Goal: Task Accomplishment & Management: Use online tool/utility

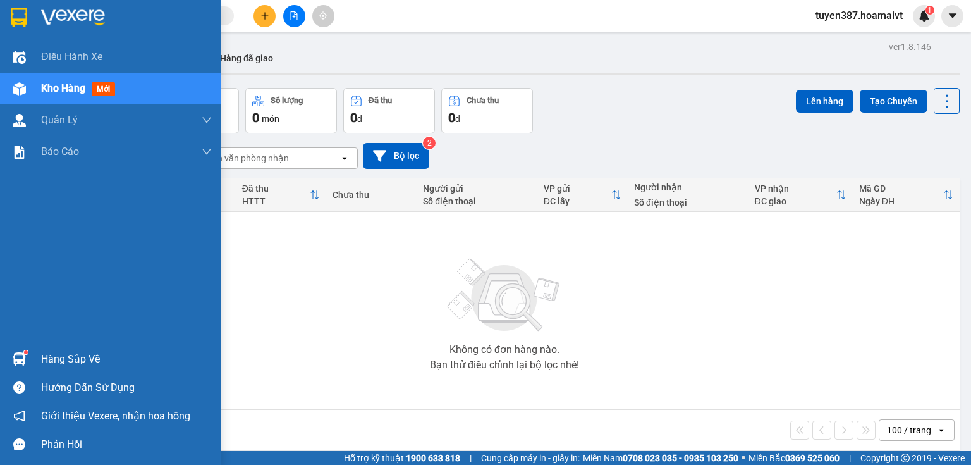
click at [17, 357] on img at bounding box center [19, 358] width 13 height 13
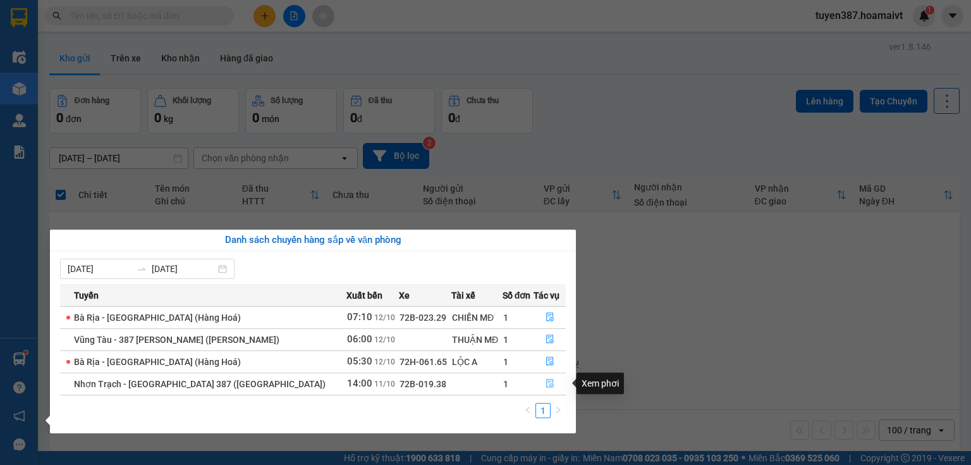
click at [546, 386] on icon "file-done" at bounding box center [550, 383] width 9 height 9
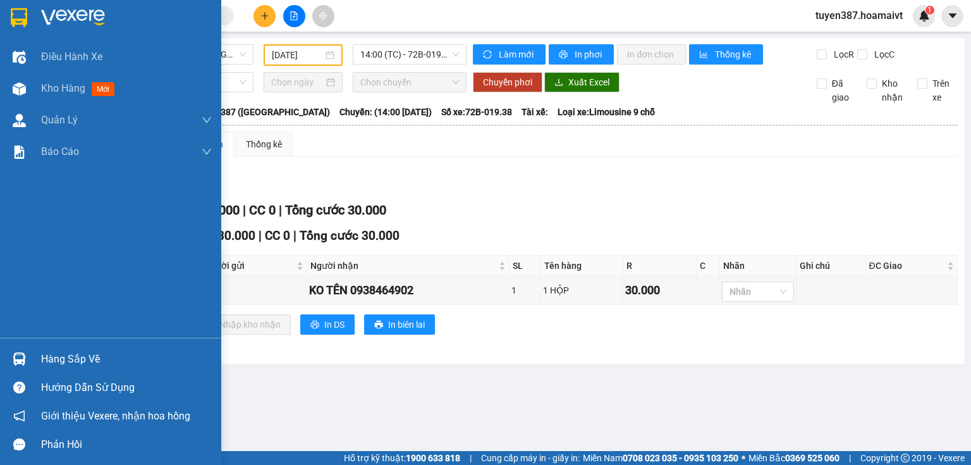
click at [22, 355] on img at bounding box center [19, 358] width 13 height 13
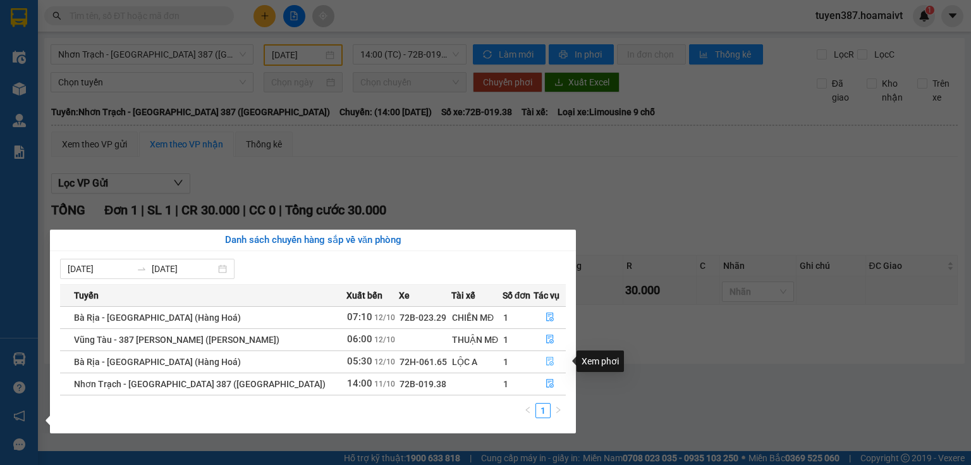
click at [547, 359] on icon "file-done" at bounding box center [550, 361] width 8 height 9
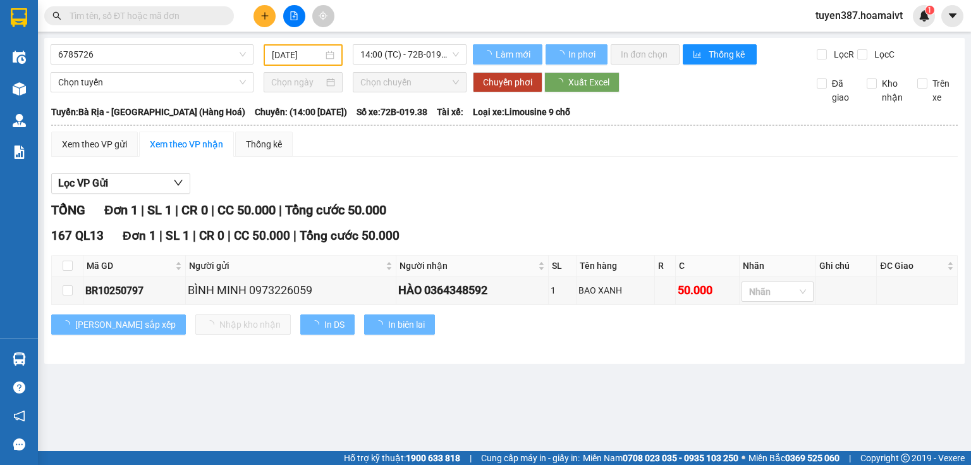
type input "[DATE]"
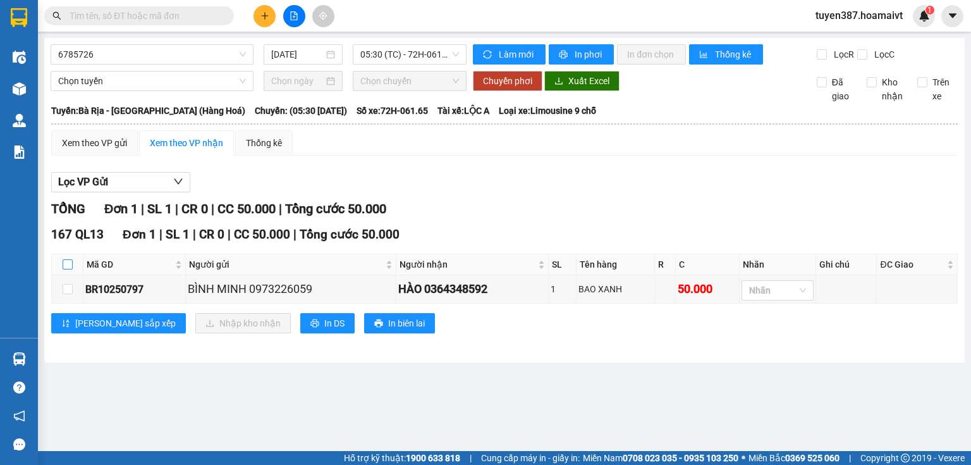
click at [67, 260] on input "checkbox" at bounding box center [68, 264] width 10 height 10
checkbox input "true"
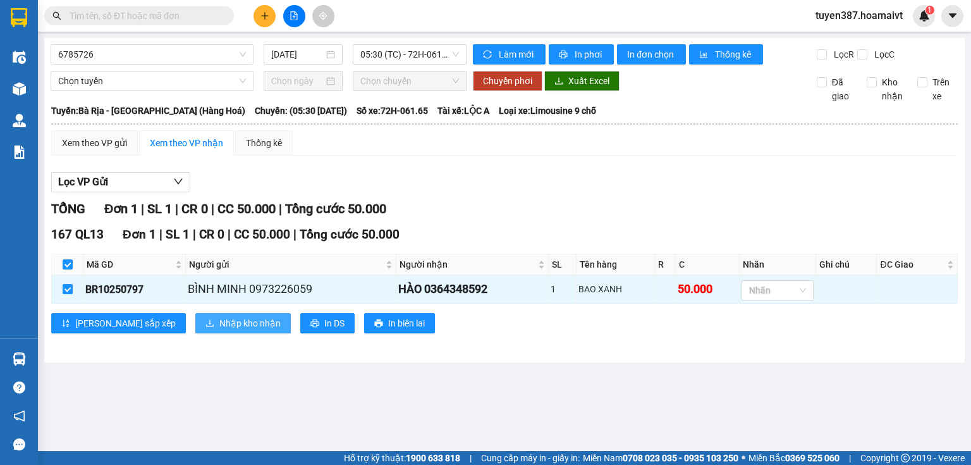
click at [219, 321] on span "Nhập kho nhận" at bounding box center [249, 323] width 61 height 14
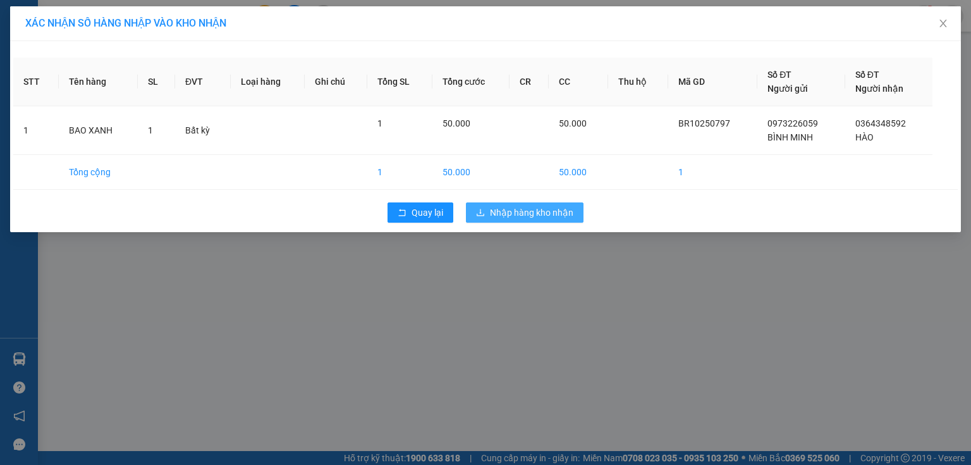
click at [534, 207] on span "Nhập hàng kho nhận" at bounding box center [531, 212] width 83 height 14
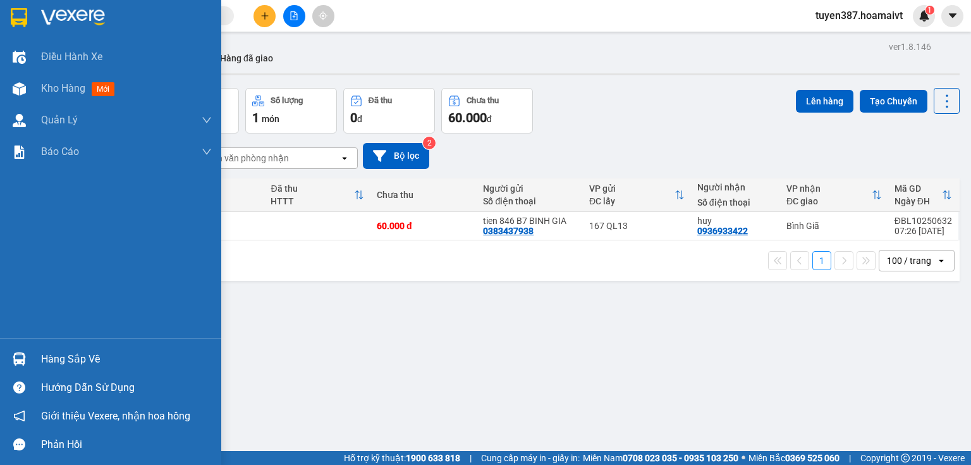
click at [15, 359] on img at bounding box center [19, 358] width 13 height 13
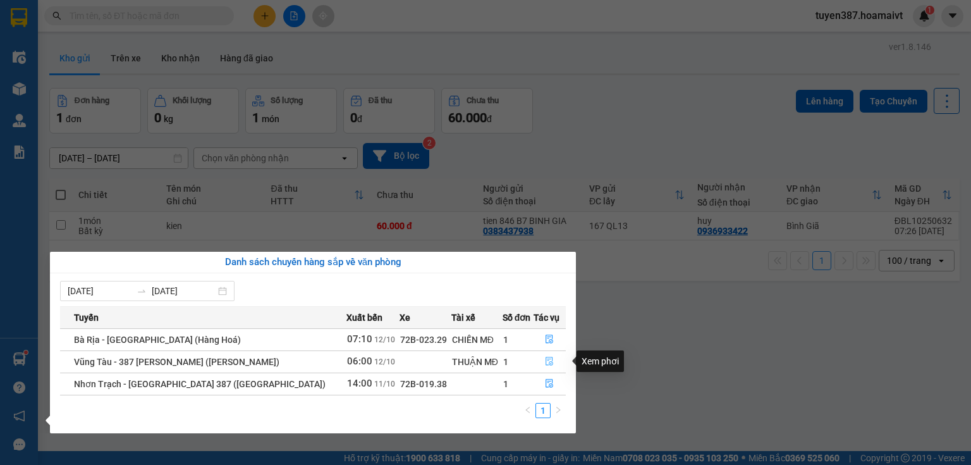
click at [548, 359] on icon "file-done" at bounding box center [549, 361] width 9 height 9
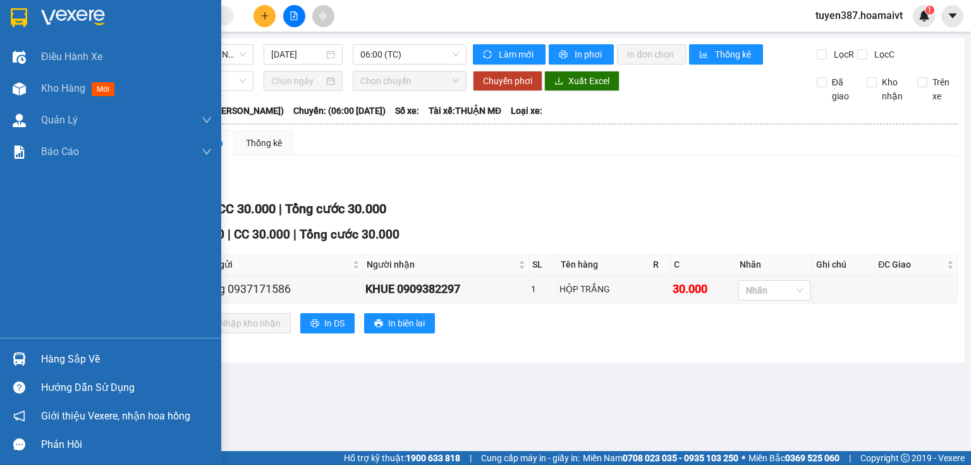
click at [18, 361] on img at bounding box center [19, 358] width 13 height 13
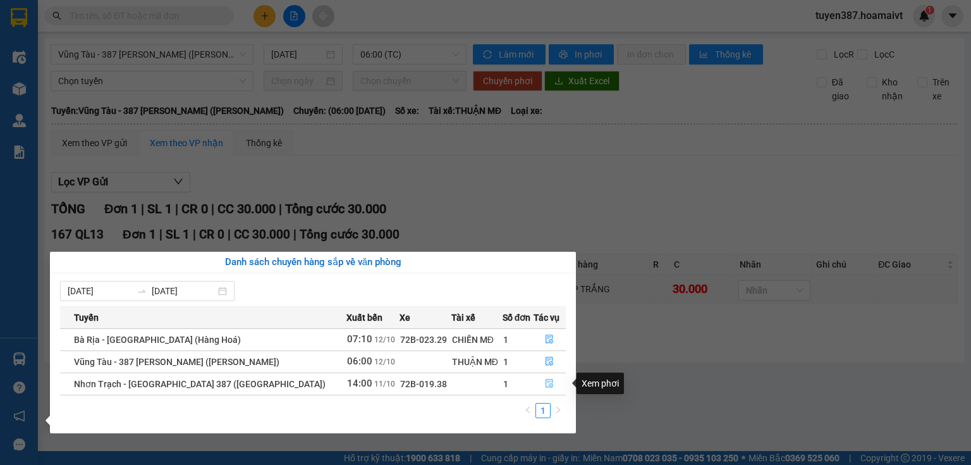
click at [546, 383] on icon "file-done" at bounding box center [549, 383] width 9 height 9
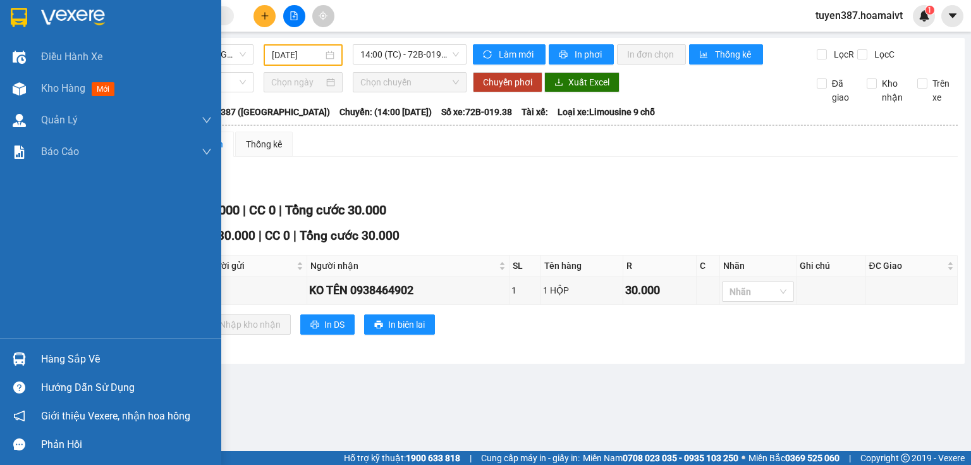
click at [15, 357] on img at bounding box center [19, 358] width 13 height 13
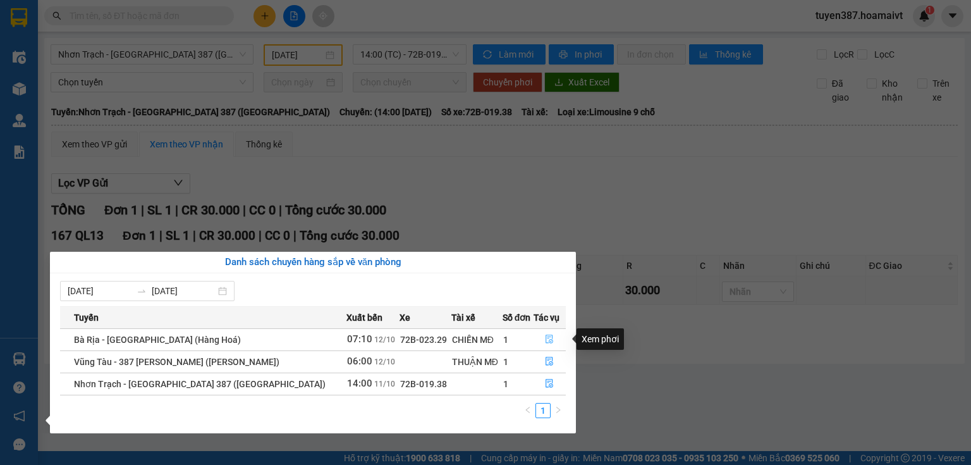
click at [545, 336] on icon "file-done" at bounding box center [549, 338] width 9 height 9
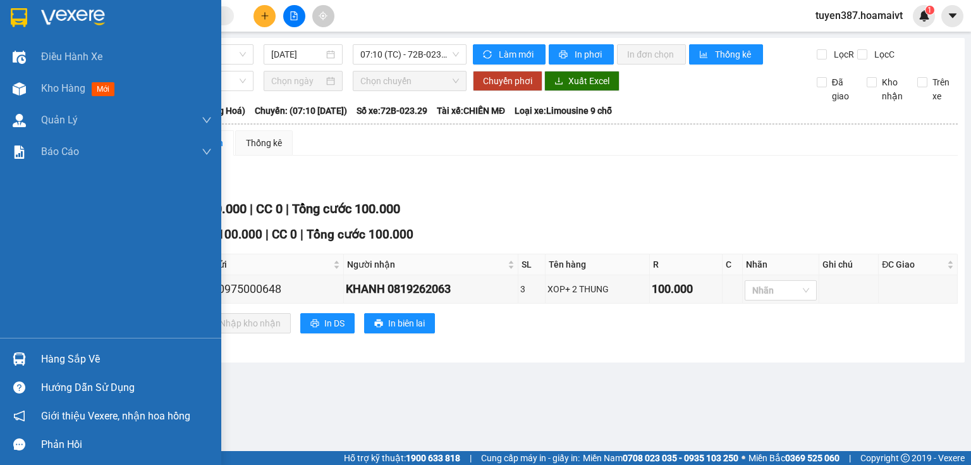
click at [13, 349] on div at bounding box center [19, 359] width 22 height 22
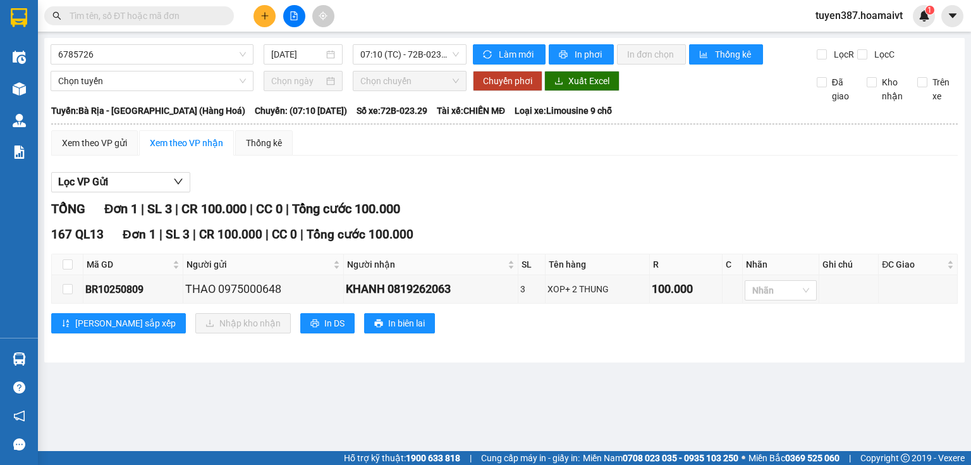
click at [654, 172] on section "Kết quả tìm kiếm ( 0 ) Bộ lọc No Data tuyen387.hoamaivt 1 Điều hành xe Kho hàng…" at bounding box center [485, 232] width 971 height 465
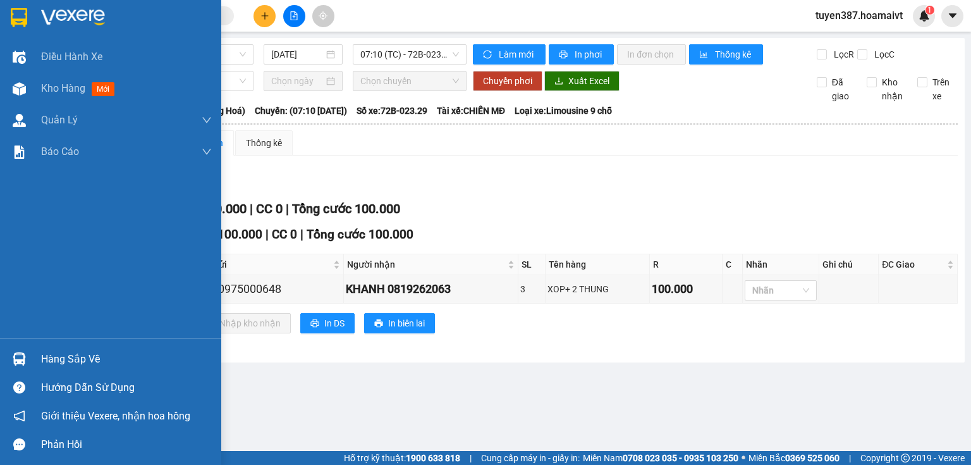
click at [17, 365] on img at bounding box center [19, 358] width 13 height 13
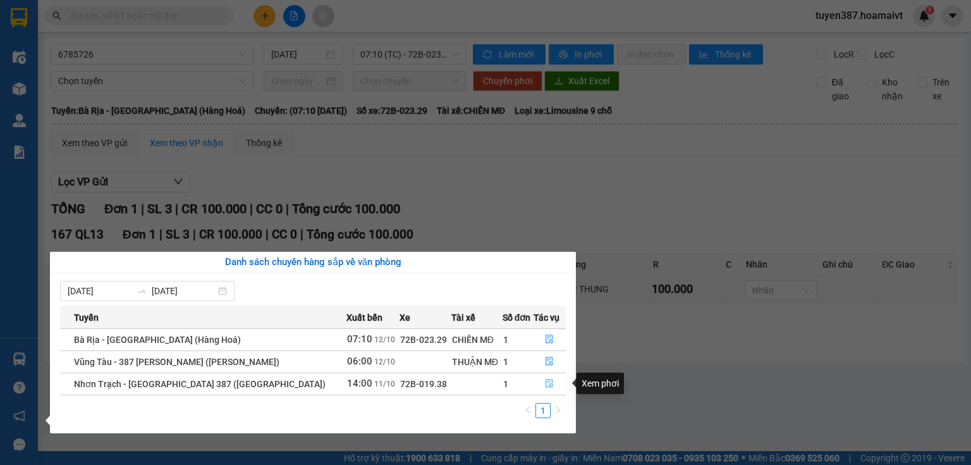
click at [545, 381] on icon "file-done" at bounding box center [549, 383] width 9 height 9
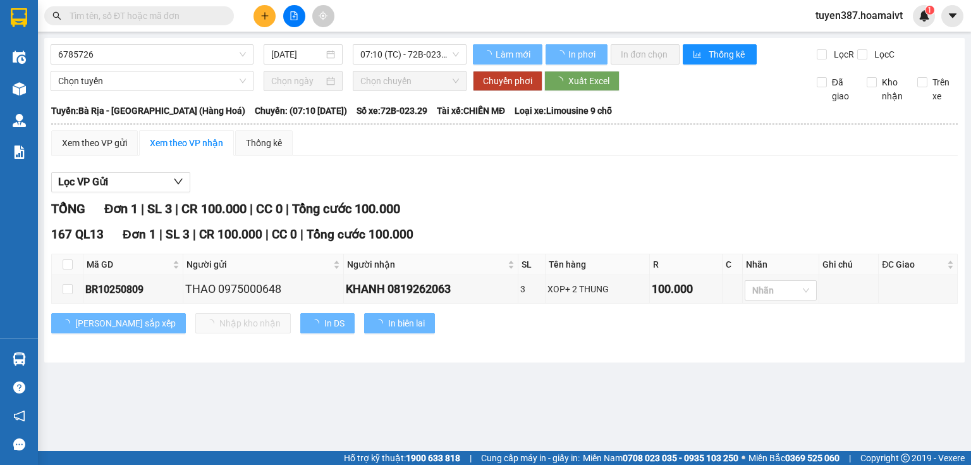
type input "[DATE]"
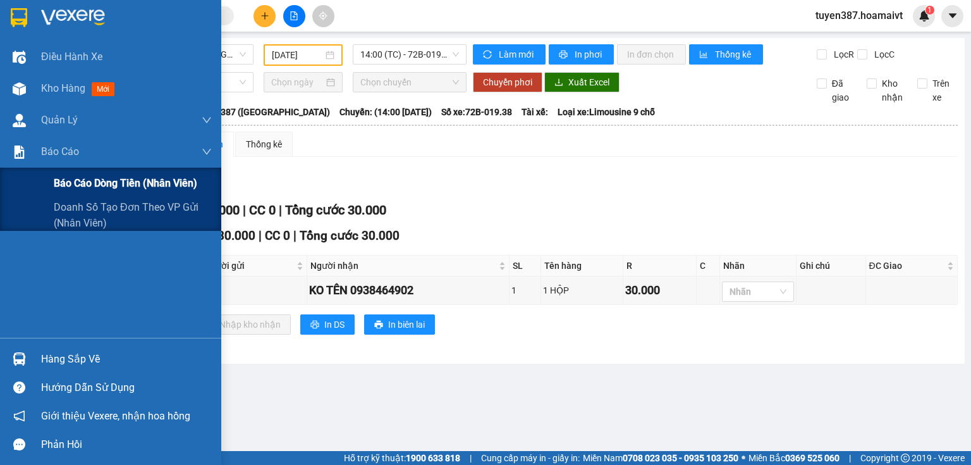
click at [117, 180] on span "Báo cáo dòng tiền (nhân viên)" at bounding box center [126, 183] width 144 height 16
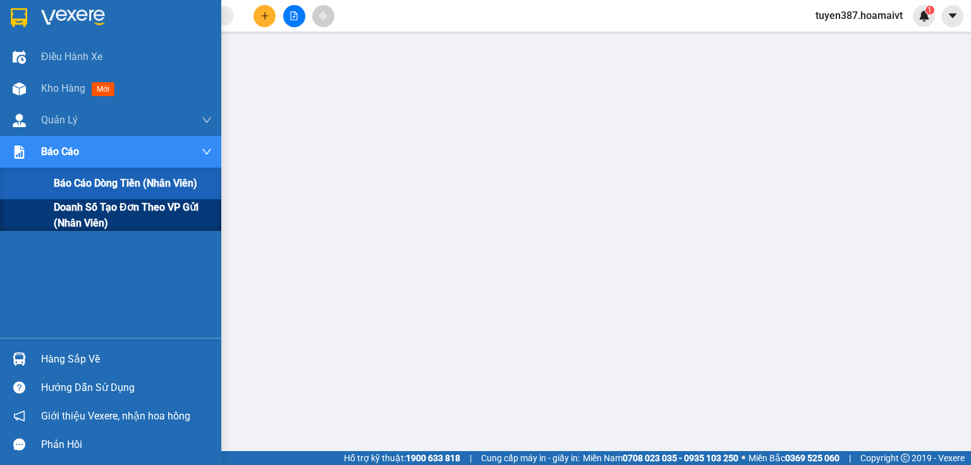
click at [76, 217] on span "Doanh số tạo đơn theo VP gửi (nhân viên)" at bounding box center [133, 215] width 158 height 32
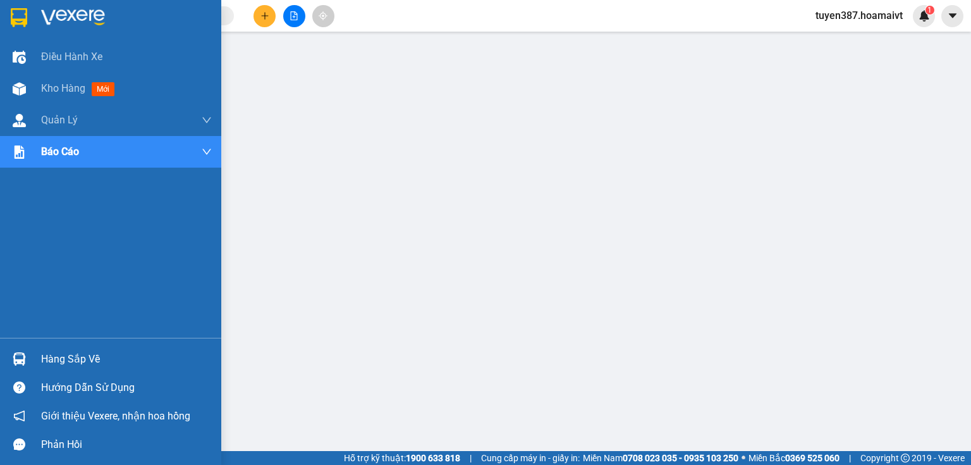
click at [21, 353] on img at bounding box center [19, 358] width 13 height 13
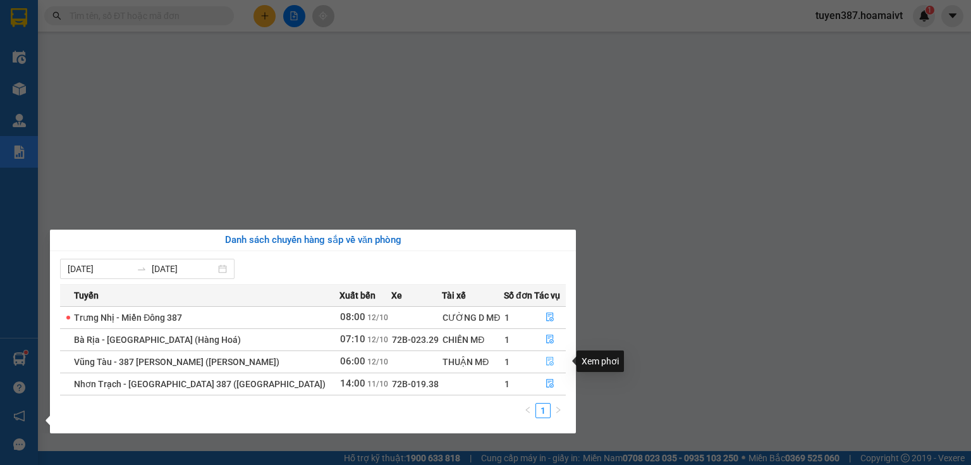
click at [546, 362] on icon "file-done" at bounding box center [550, 361] width 9 height 9
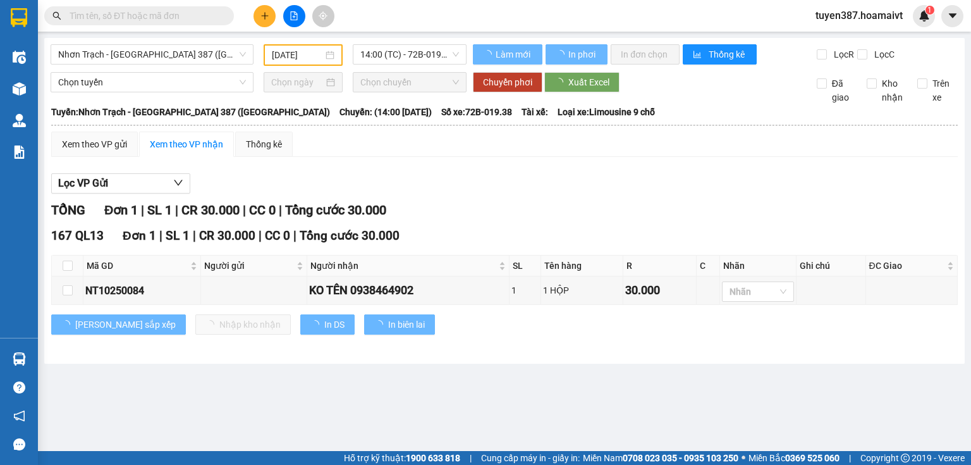
type input "[DATE]"
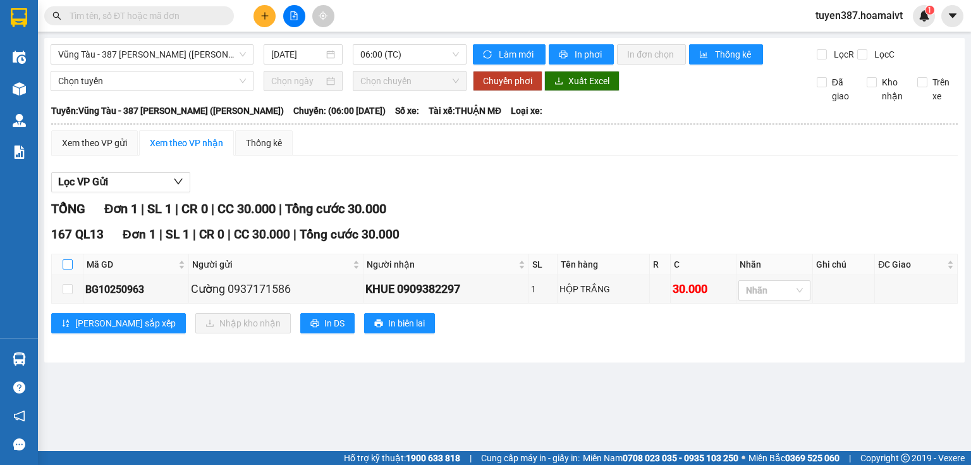
click at [66, 260] on input "checkbox" at bounding box center [68, 264] width 10 height 10
checkbox input "true"
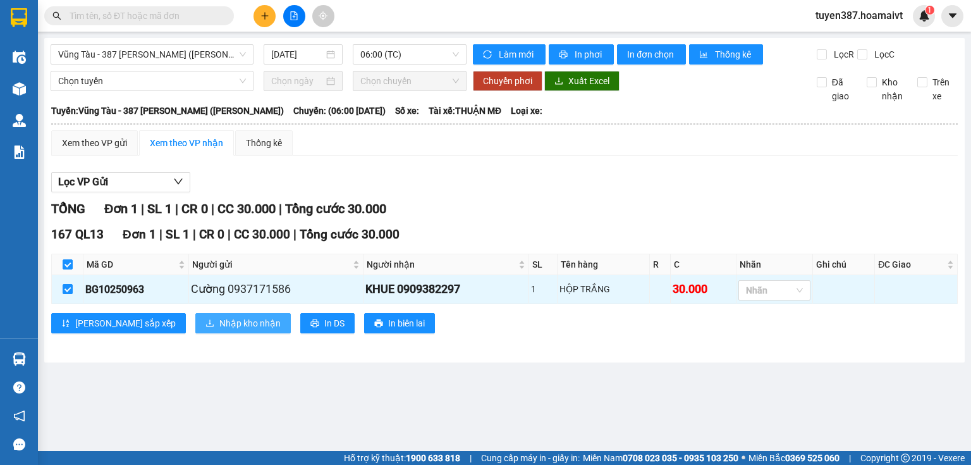
click at [219, 322] on span "Nhập kho nhận" at bounding box center [249, 323] width 61 height 14
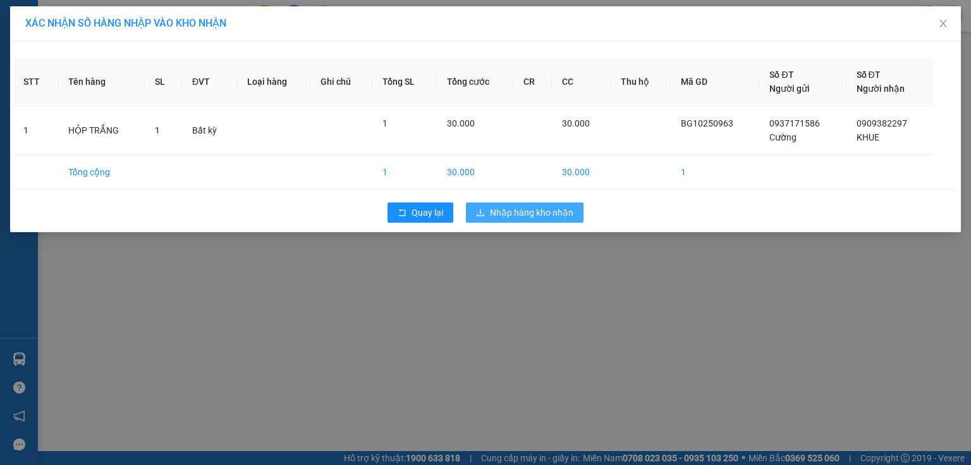
click at [520, 218] on span "Nhập hàng kho nhận" at bounding box center [531, 212] width 83 height 14
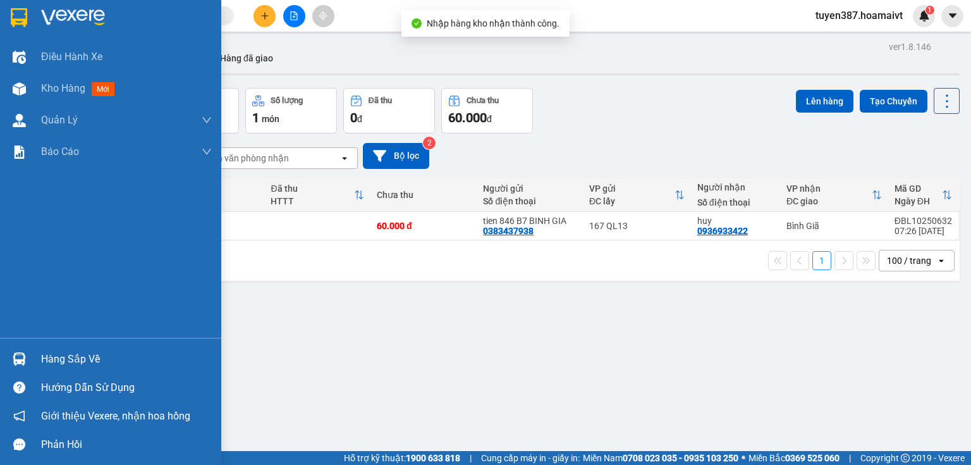
click at [13, 357] on img at bounding box center [19, 358] width 13 height 13
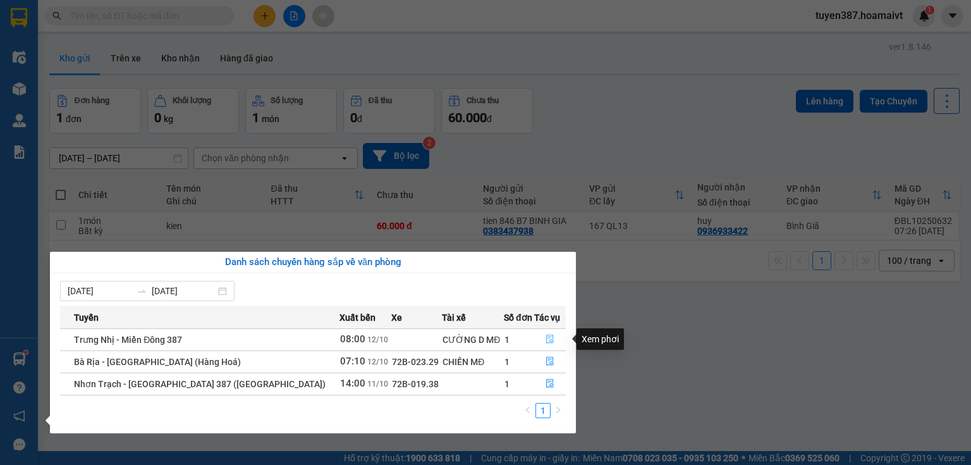
click at [546, 335] on icon "file-done" at bounding box center [550, 338] width 9 height 9
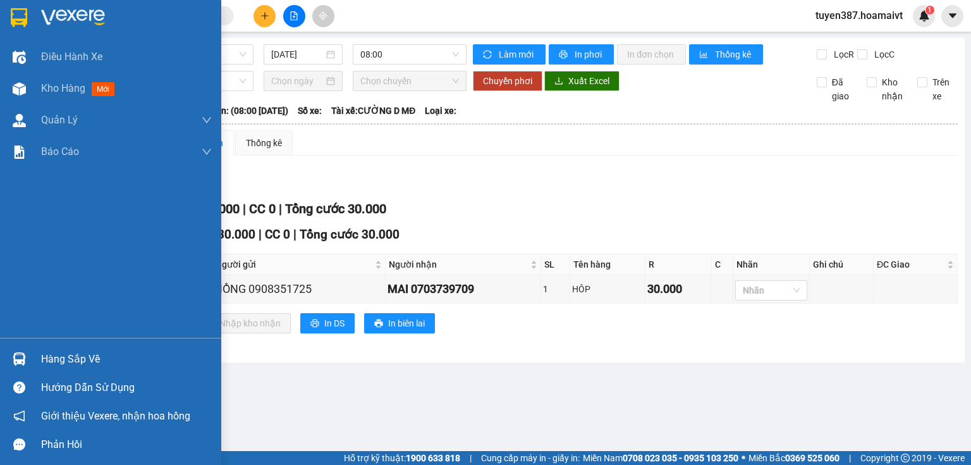
click at [34, 352] on div "Hàng sắp về" at bounding box center [110, 359] width 221 height 28
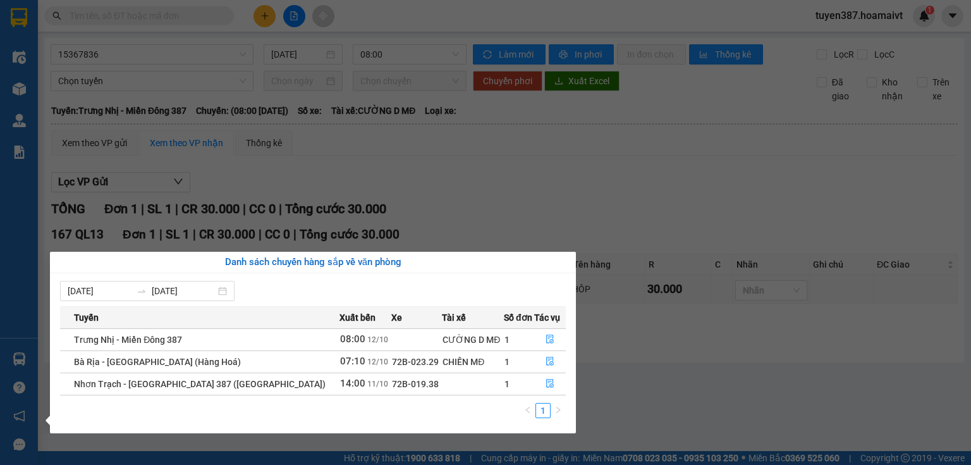
click at [603, 374] on section "Kết quả tìm kiếm ( 0 ) Bộ lọc No Data tuyen387.hoamaivt 1 Điều hành xe Kho hàng…" at bounding box center [485, 232] width 971 height 465
